Goal: Task Accomplishment & Management: Manage account settings

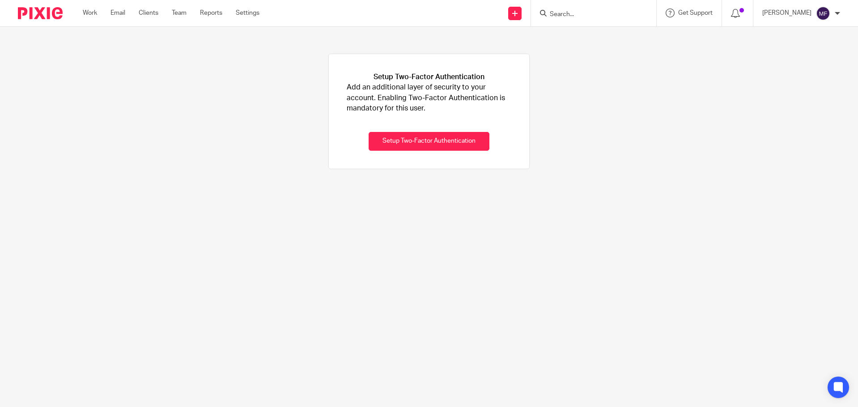
click at [571, 13] on input "Search" at bounding box center [589, 15] width 81 height 8
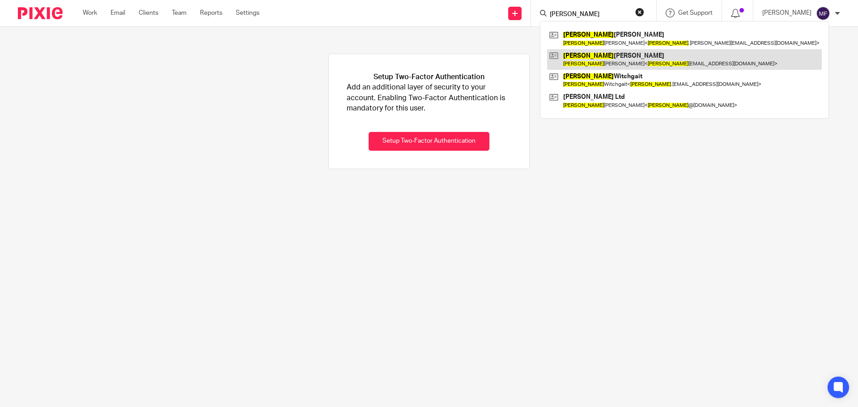
type input "sharon"
click at [591, 57] on link at bounding box center [684, 59] width 275 height 21
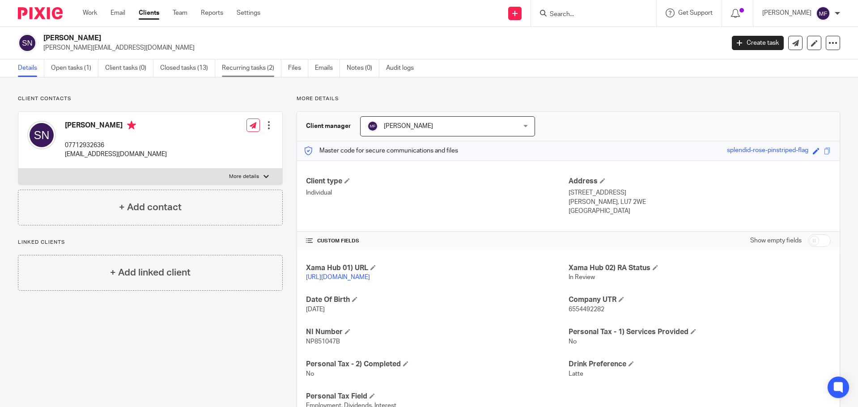
click at [238, 69] on link "Recurring tasks (2)" at bounding box center [252, 68] width 60 height 17
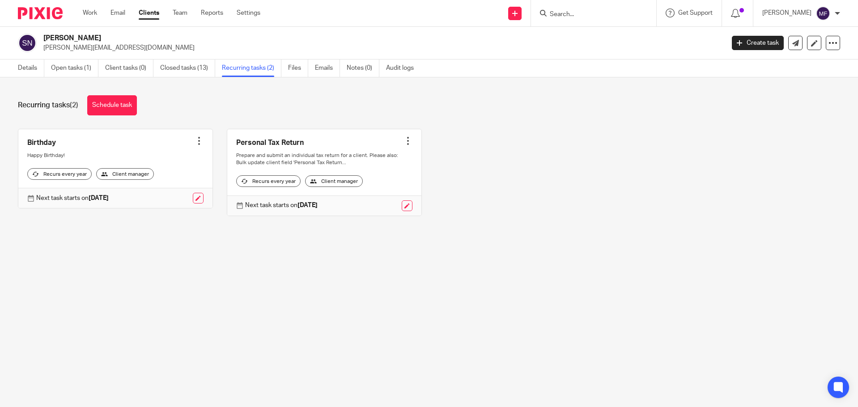
click at [613, 16] on input "Search" at bounding box center [589, 15] width 81 height 8
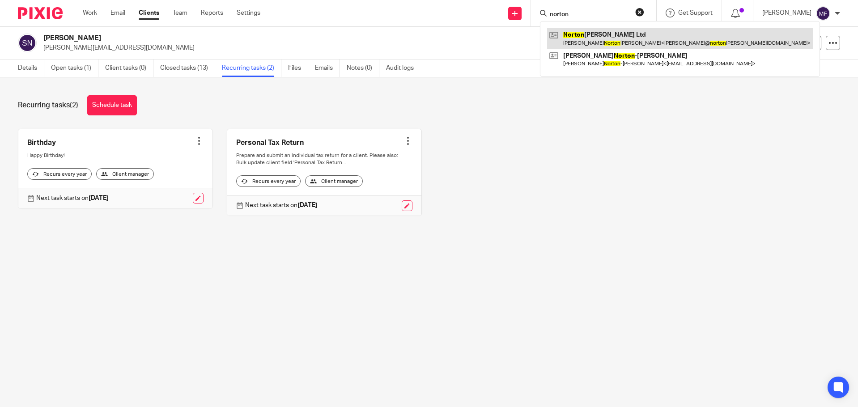
type input "norton"
click at [614, 46] on link at bounding box center [680, 38] width 266 height 21
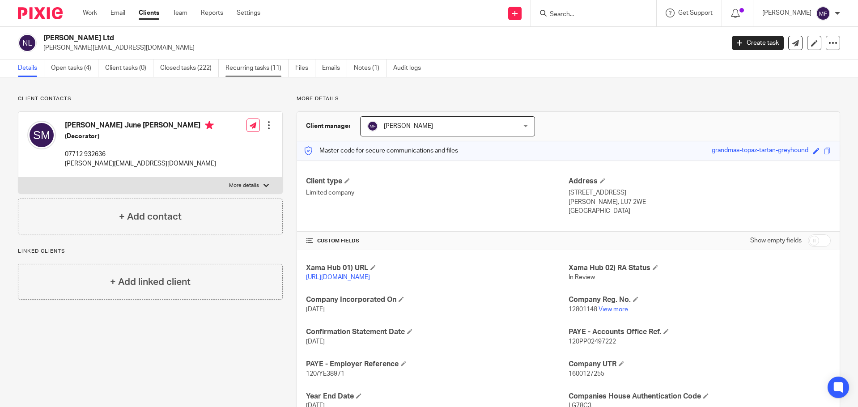
click at [254, 70] on link "Recurring tasks (11)" at bounding box center [257, 68] width 63 height 17
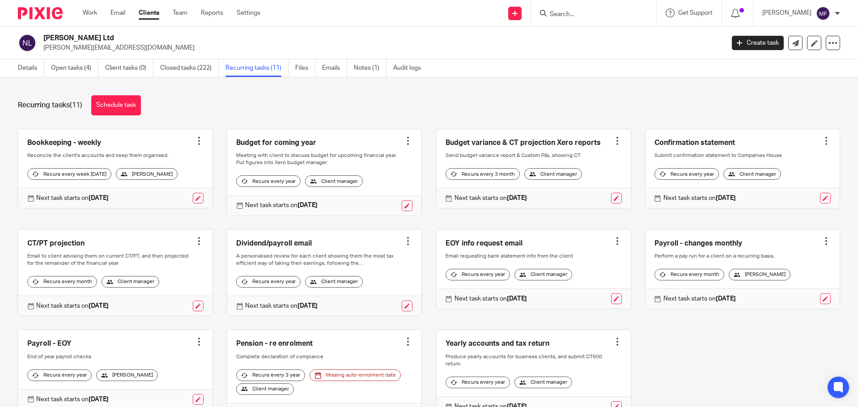
click at [822, 246] on div at bounding box center [826, 241] width 9 height 9
click at [782, 305] on span "Cancel schedule" at bounding box center [780, 305] width 47 height 6
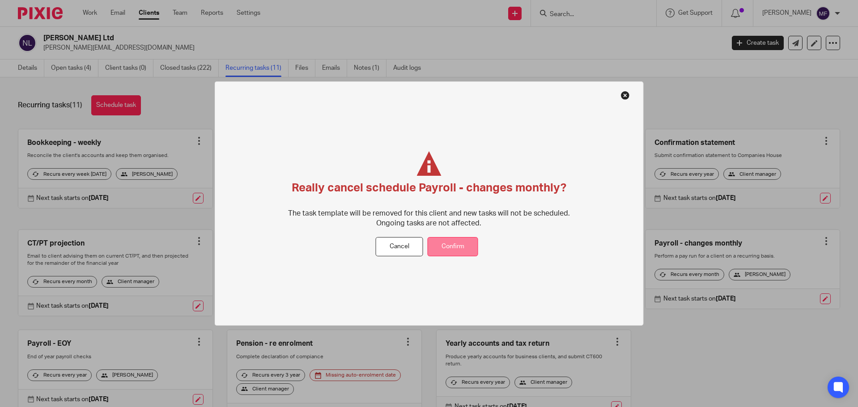
click at [444, 245] on button "Confirm" at bounding box center [453, 246] width 51 height 19
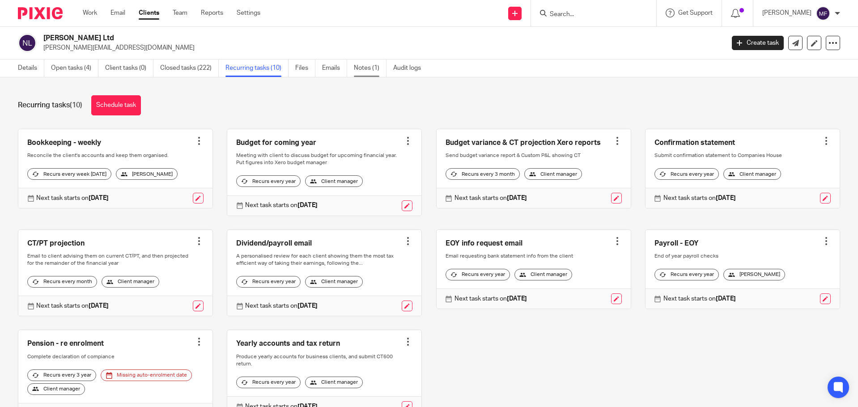
click at [371, 69] on link "Notes (1)" at bounding box center [370, 68] width 33 height 17
